Goal: Transaction & Acquisition: Purchase product/service

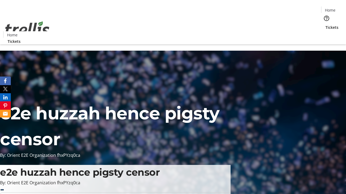
click at [325, 25] on span "Tickets" at bounding box center [331, 28] width 13 height 6
